Goal: Use online tool/utility: Utilize a website feature to perform a specific function

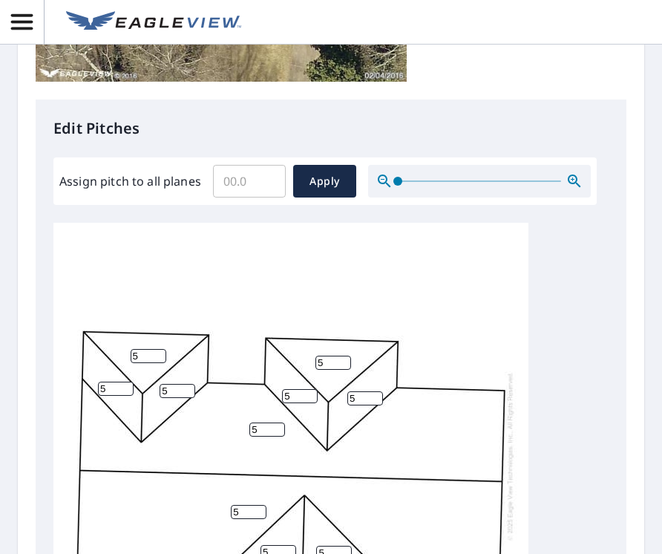
scroll to position [519, 0]
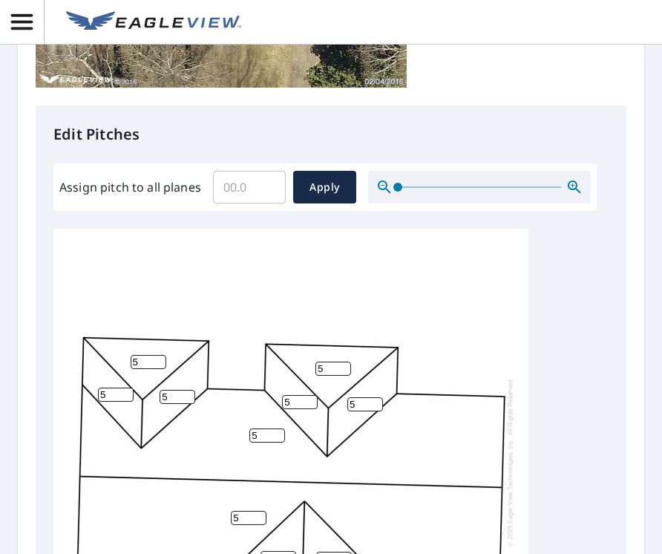
click at [250, 194] on input "Assign pitch to all planes" at bounding box center [249, 187] width 73 height 42
type input "5.0"
click at [344, 186] on button "Apply" at bounding box center [324, 187] width 63 height 33
type input "5.0"
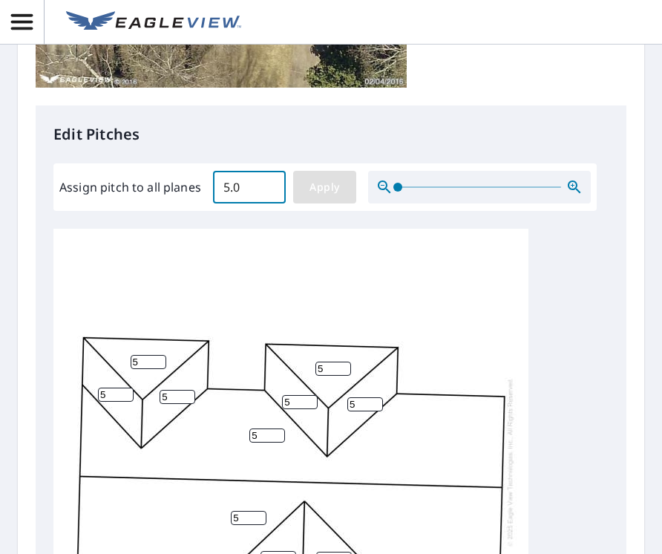
type input "5.0"
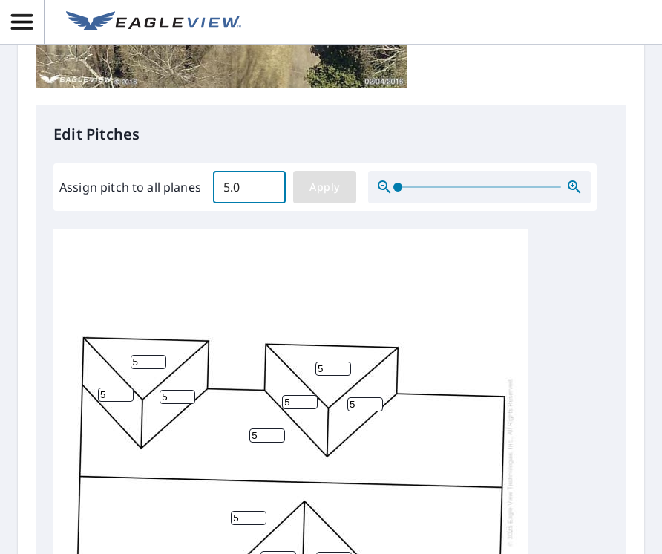
type input "5.0"
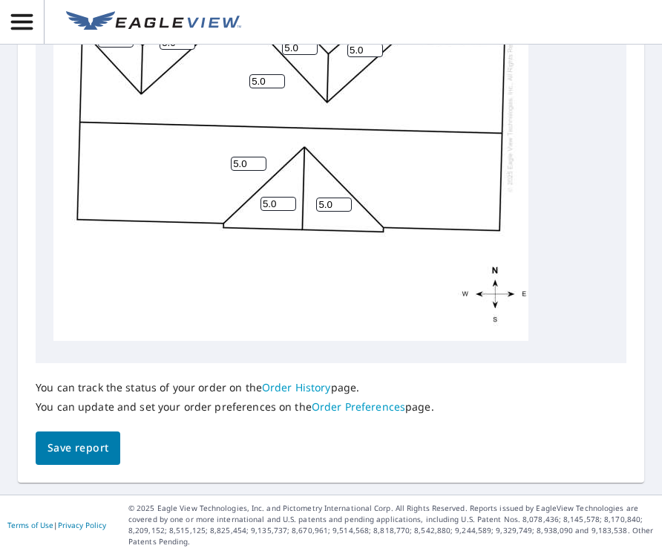
scroll to position [16, 0]
click at [89, 451] on span "Save report" at bounding box center [77, 448] width 61 height 19
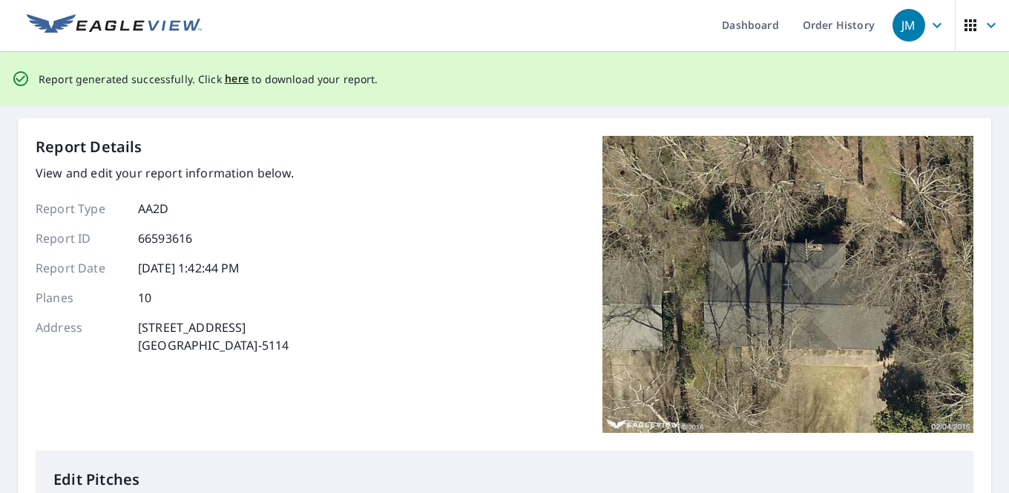
scroll to position [0, 0]
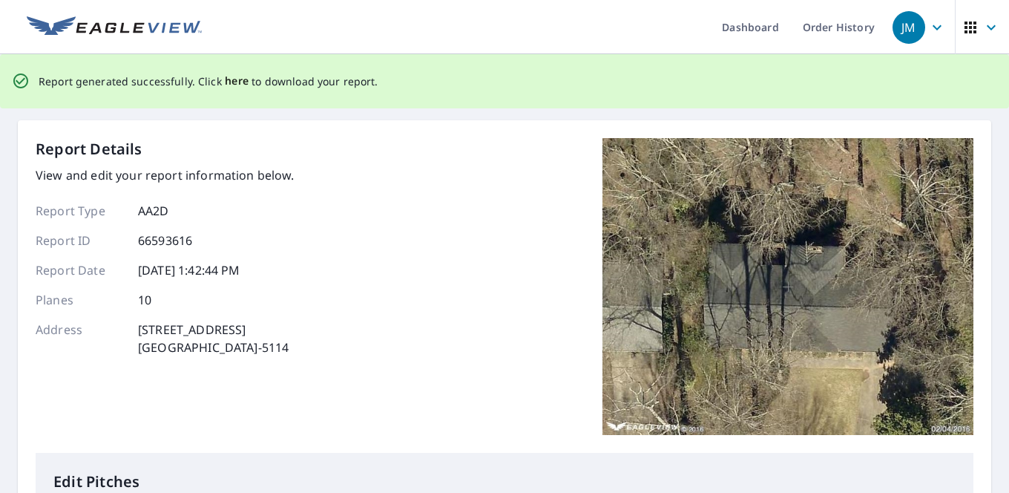
click at [237, 81] on span "here" at bounding box center [237, 81] width 24 height 19
